Goal: Transaction & Acquisition: Purchase product/service

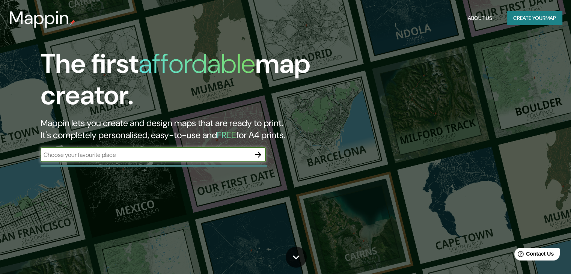
click at [524, 20] on button "Create your map" at bounding box center [534, 18] width 55 height 14
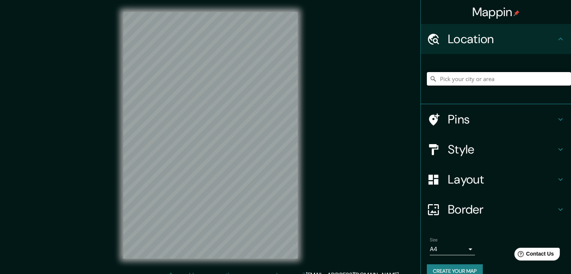
click at [486, 82] on input "Pick your city or area" at bounding box center [499, 79] width 144 height 14
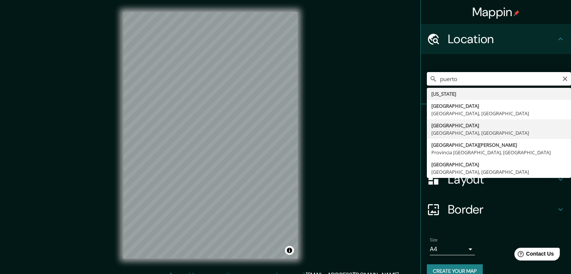
type input "[GEOGRAPHIC_DATA], [GEOGRAPHIC_DATA], [GEOGRAPHIC_DATA]"
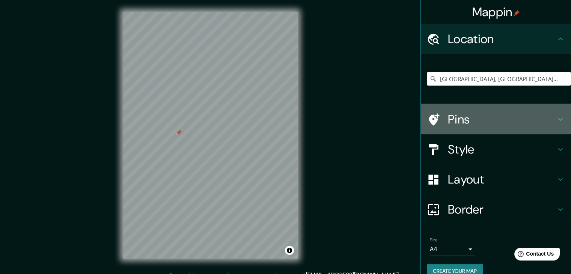
click at [484, 118] on h4 "Pins" at bounding box center [502, 119] width 108 height 15
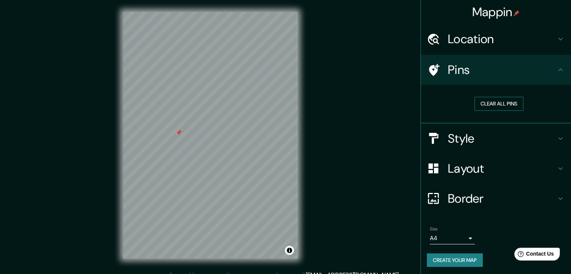
click at [492, 107] on button "Clear all pins" at bounding box center [499, 104] width 49 height 14
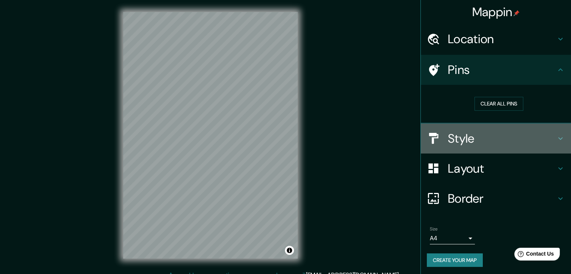
click at [475, 136] on h4 "Style" at bounding box center [502, 138] width 108 height 15
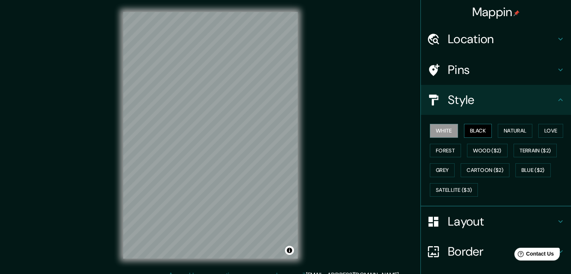
click at [470, 130] on button "Black" at bounding box center [478, 131] width 28 height 14
click at [505, 133] on button "Natural" at bounding box center [515, 131] width 35 height 14
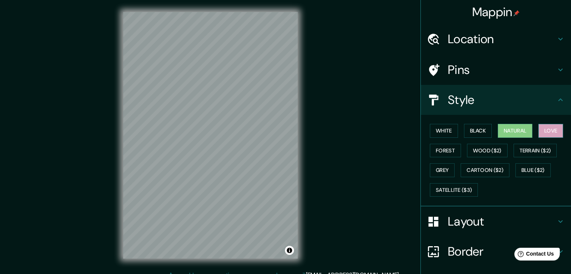
click at [540, 132] on button "Love" at bounding box center [551, 131] width 25 height 14
click at [444, 151] on button "Forest" at bounding box center [445, 151] width 31 height 14
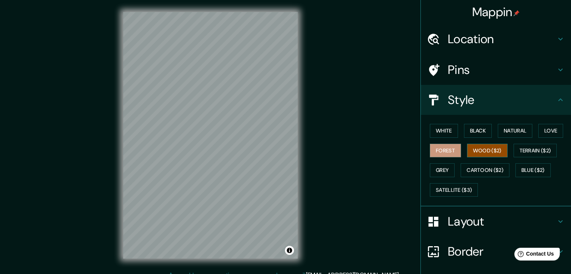
click at [479, 151] on button "Wood ($2)" at bounding box center [487, 151] width 41 height 14
click at [528, 151] on button "Terrain ($2)" at bounding box center [536, 151] width 44 height 14
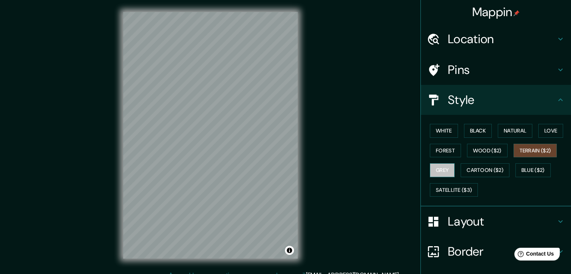
click at [439, 169] on button "Grey" at bounding box center [442, 170] width 25 height 14
click at [474, 170] on button "Cartoon ($2)" at bounding box center [485, 170] width 49 height 14
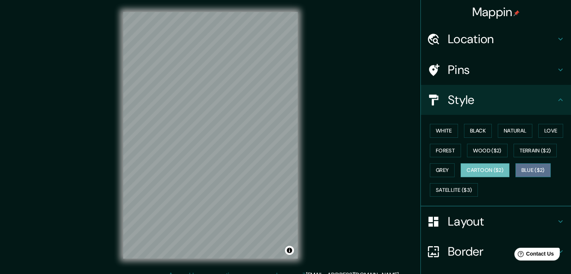
click at [525, 169] on button "Blue ($2)" at bounding box center [533, 170] width 35 height 14
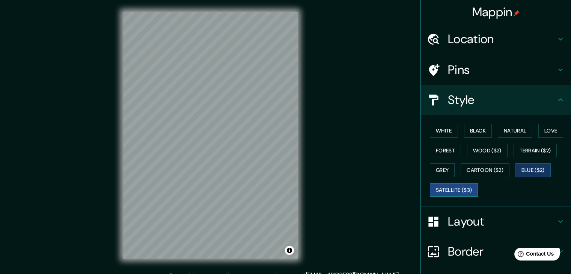
click at [457, 186] on button "Satellite ($3)" at bounding box center [454, 190] width 48 height 14
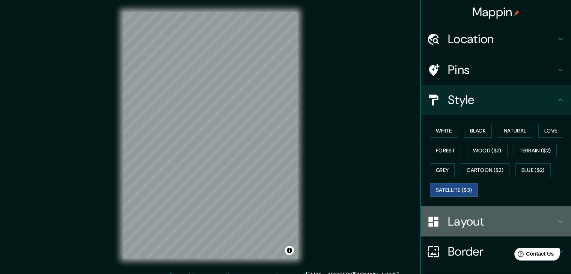
click at [470, 217] on h4 "Layout" at bounding box center [502, 221] width 108 height 15
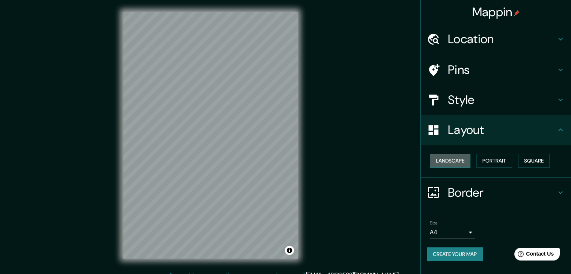
click at [461, 161] on button "Landscape" at bounding box center [450, 161] width 41 height 14
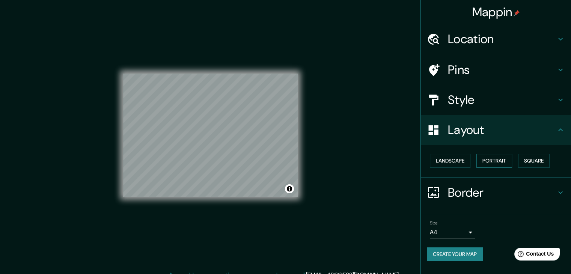
click at [483, 162] on button "Portrait" at bounding box center [495, 161] width 36 height 14
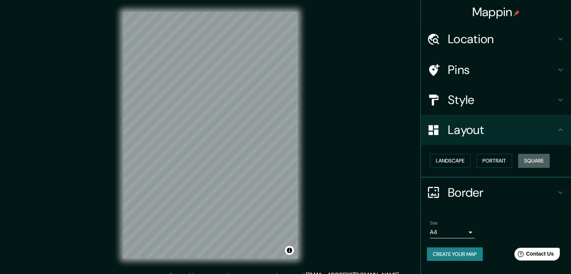
click at [527, 162] on button "Square" at bounding box center [534, 161] width 32 height 14
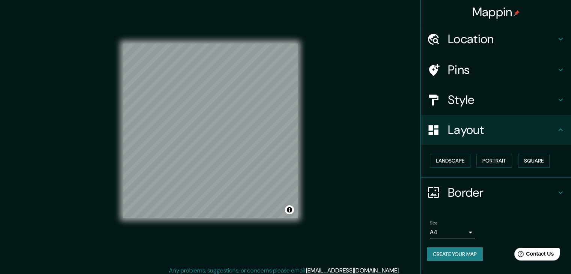
scroll to position [9, 0]
